Goal: Task Accomplishment & Management: Complete application form

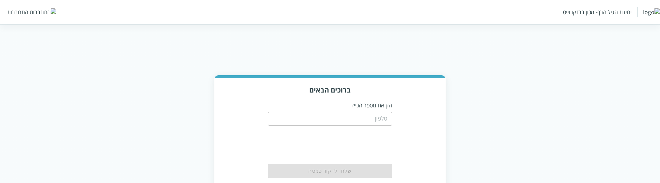
scroll to position [51, 0]
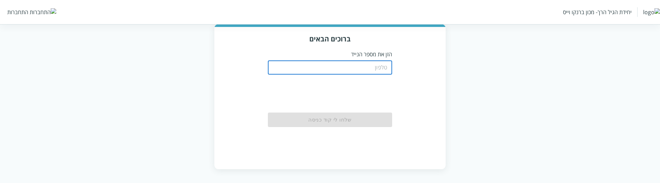
click at [372, 68] on input "tel" at bounding box center [330, 68] width 124 height 14
paste input "0504199999"
type input "0504199999"
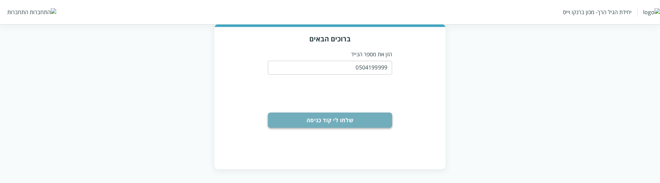
click at [374, 123] on button "שלחו לי קוד כניסה" at bounding box center [330, 119] width 124 height 15
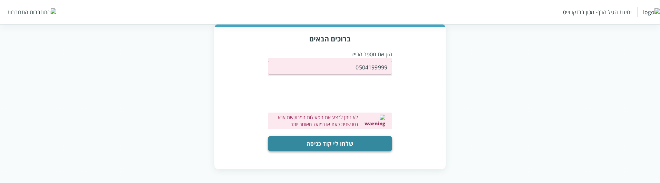
click at [368, 146] on button "שלחו לי קוד כניסה" at bounding box center [330, 143] width 124 height 15
